Goal: Answer question/provide support: Share knowledge or assist other users

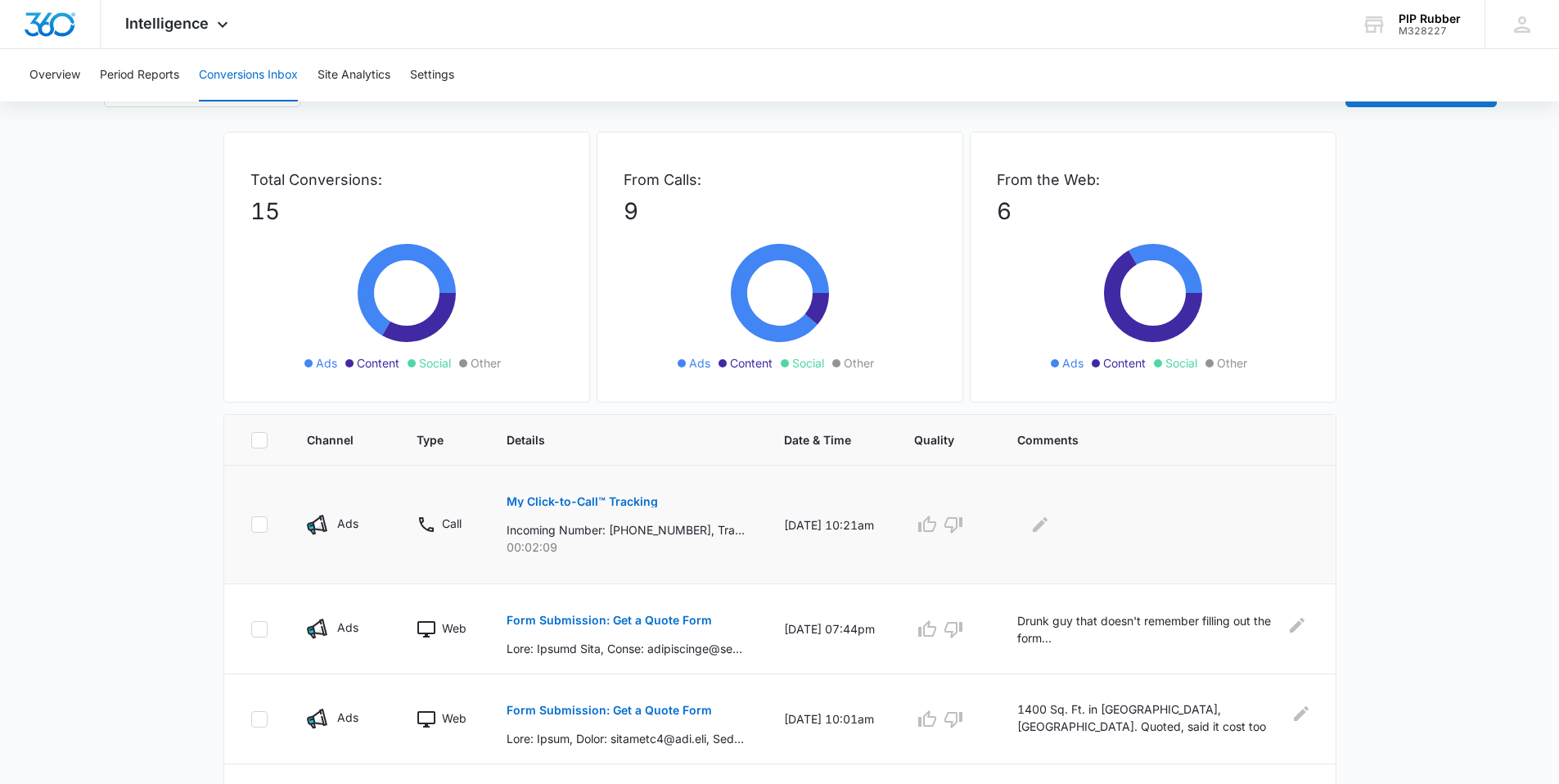
scroll to position [160, 0]
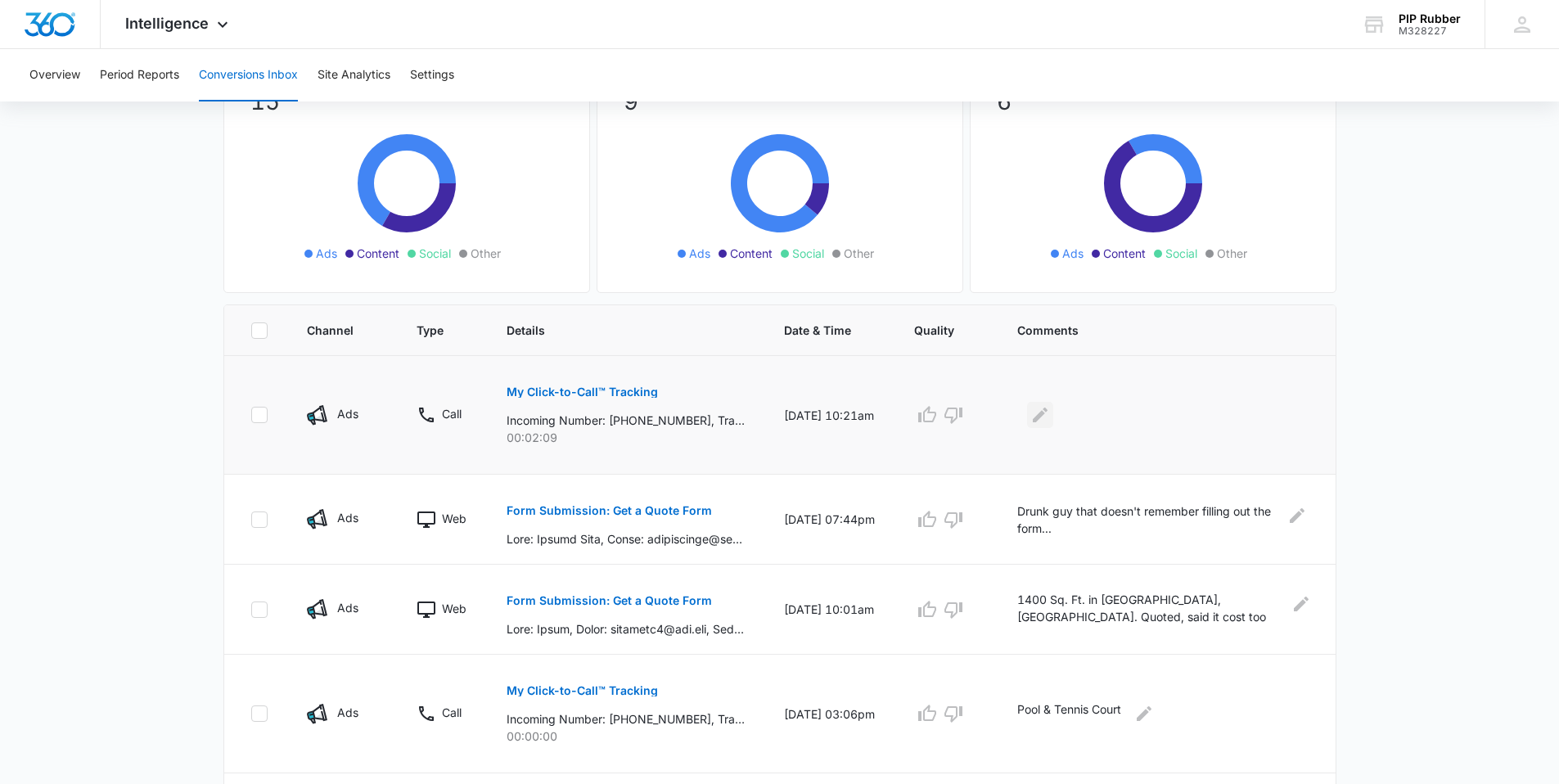
click at [1045, 417] on icon "Edit Comments" at bounding box center [1039, 414] width 14 height 14
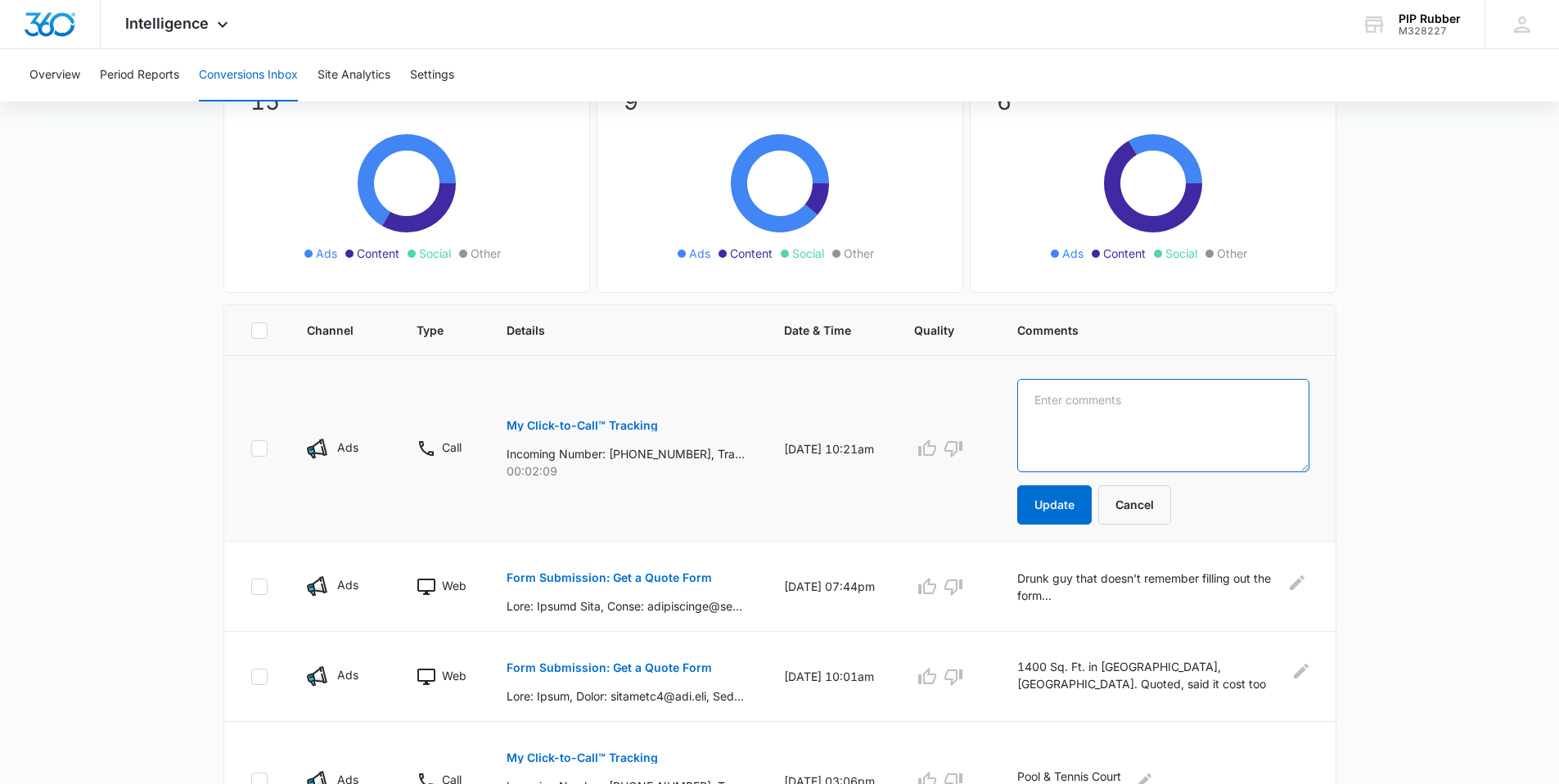
click at [1047, 408] on textarea at bounding box center [1162, 425] width 291 height 93
type textarea "[PERSON_NAME]. 2000 Sq. Ft. Quoting."
click at [1051, 503] on button "Update" at bounding box center [1054, 505] width 74 height 40
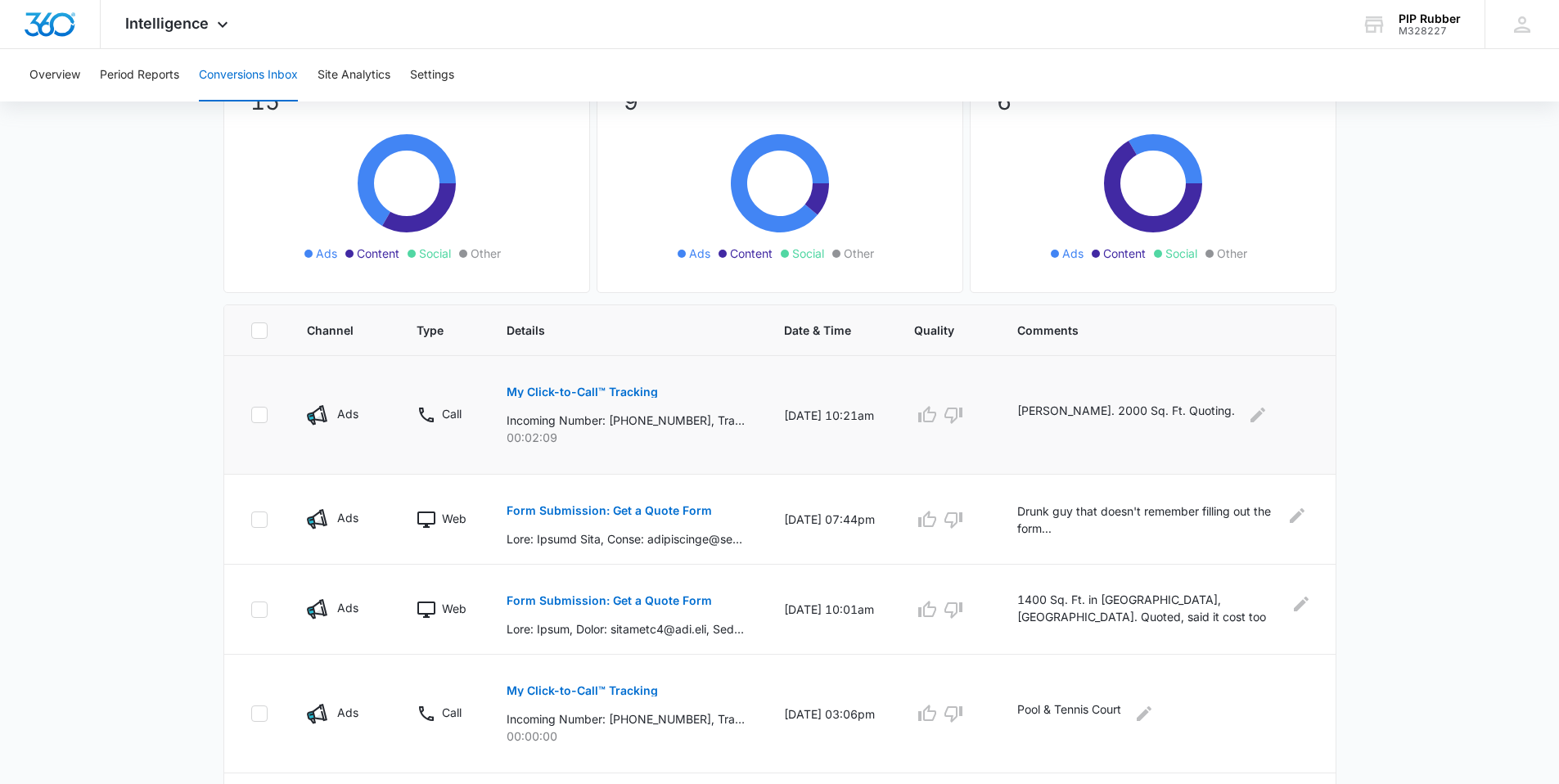
click at [1409, 479] on main "Filters [DATE] [DATE] New Conversion Total Conversions: 15 Ads Content Social O…" at bounding box center [779, 718] width 1559 height 1520
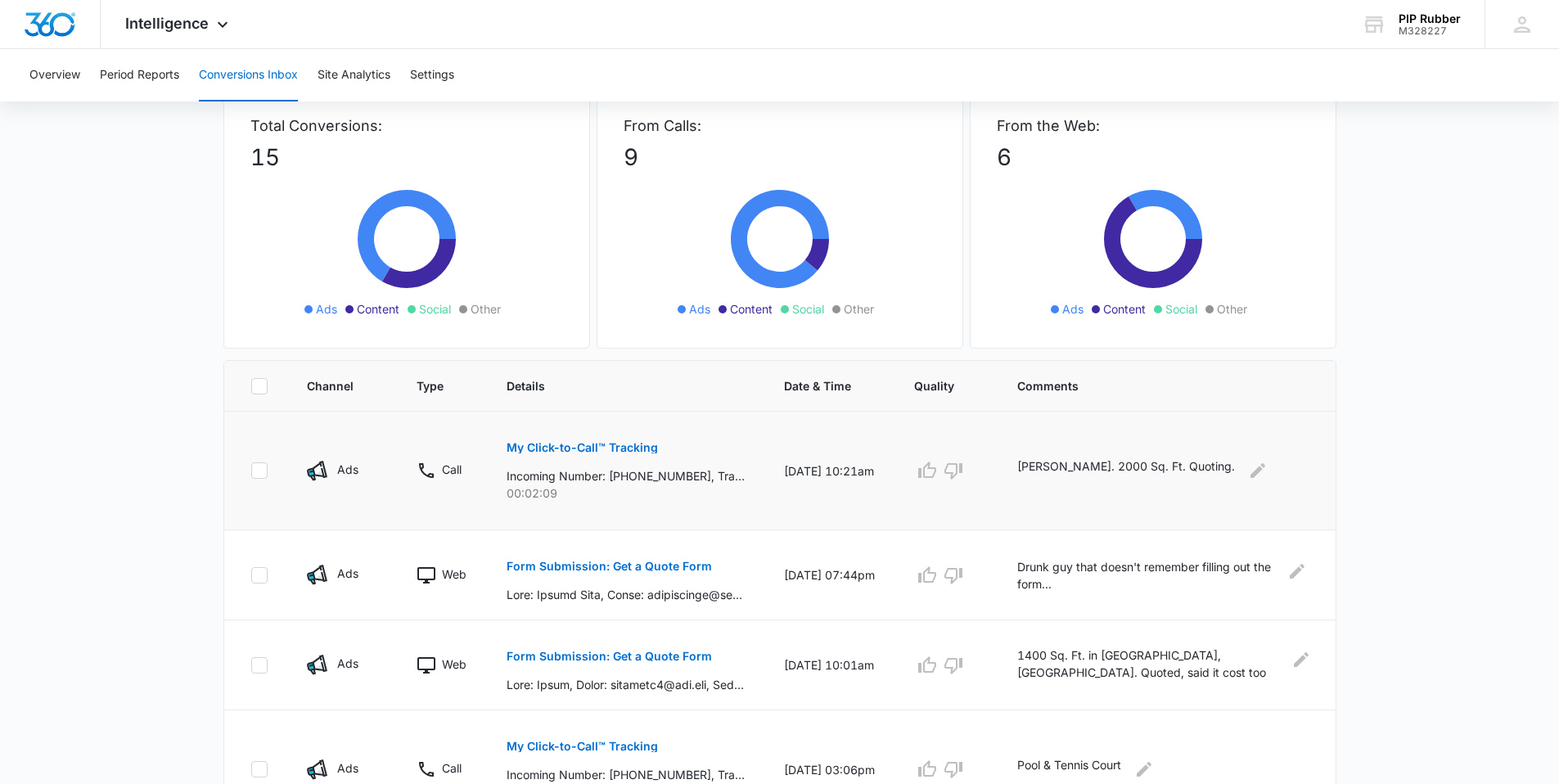
scroll to position [0, 0]
